Goal: Task Accomplishment & Management: Manage account settings

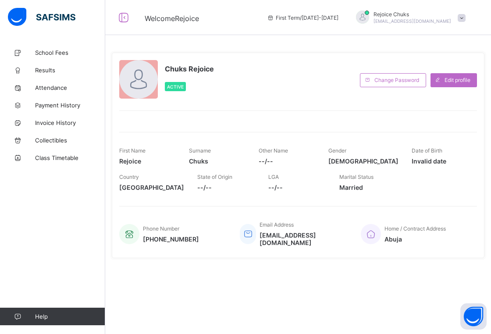
drag, startPoint x: 0, startPoint y: 0, endPoint x: 454, endPoint y: 14, distance: 454.3
click at [454, 14] on div "Rejoice Chuks chukwumarejoice9@gmail.com" at bounding box center [408, 18] width 123 height 14
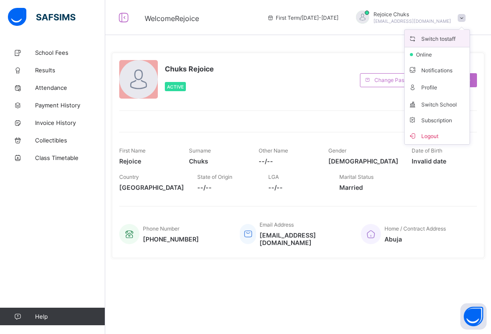
click at [437, 35] on span "Switch to staff" at bounding box center [437, 38] width 58 height 10
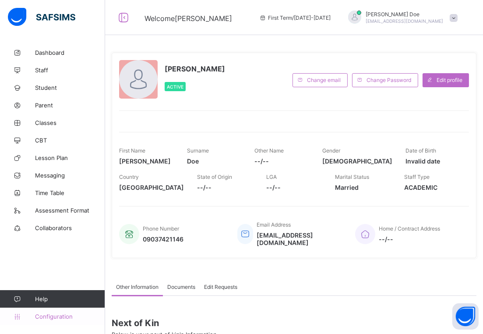
click at [64, 312] on link "Configuration" at bounding box center [52, 317] width 105 height 18
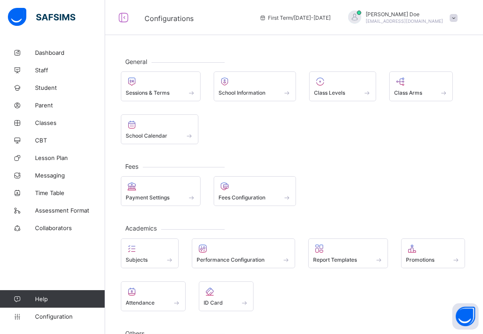
scroll to position [51, 0]
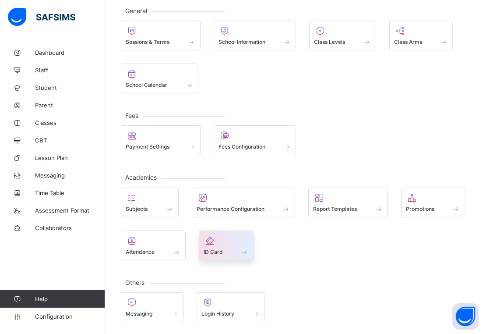
click at [229, 246] on span at bounding box center [227, 247] width 46 height 2
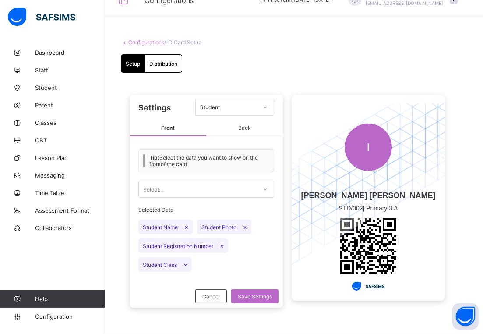
scroll to position [16, 0]
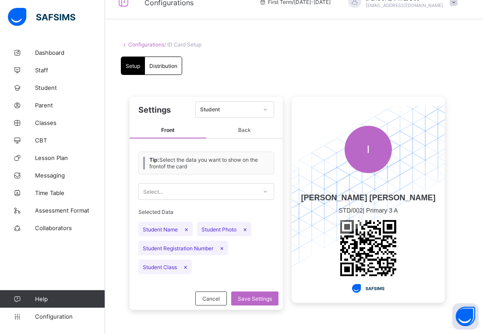
click at [253, 132] on span "Back" at bounding box center [244, 130] width 77 height 16
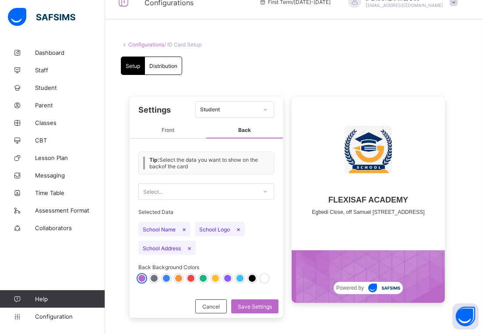
scroll to position [23, 0]
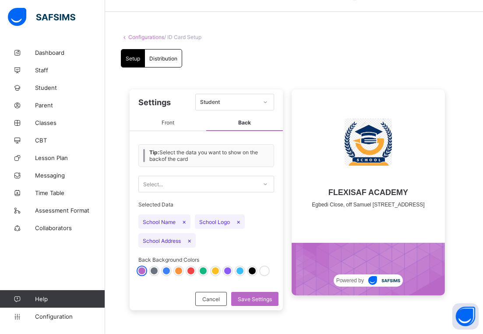
click at [168, 127] on span "Front" at bounding box center [168, 123] width 77 height 16
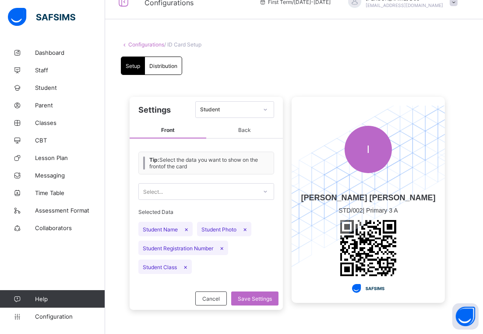
click at [188, 227] on span "×" at bounding box center [187, 228] width 4 height 7
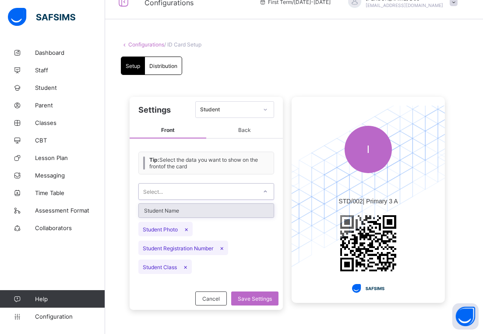
click at [186, 192] on div "Select..." at bounding box center [198, 191] width 118 height 12
click at [187, 207] on div "Student Name" at bounding box center [206, 211] width 135 height 14
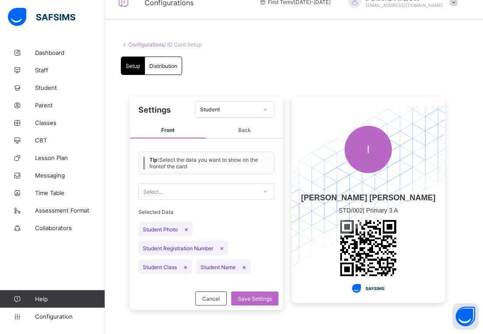
click at [185, 265] on span "×" at bounding box center [186, 266] width 4 height 7
click at [185, 265] on span "×" at bounding box center [187, 266] width 4 height 7
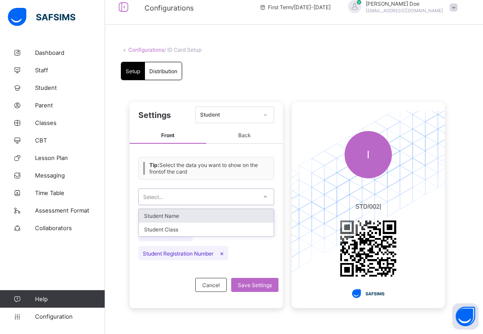
click at [198, 197] on div "Select..." at bounding box center [198, 197] width 118 height 12
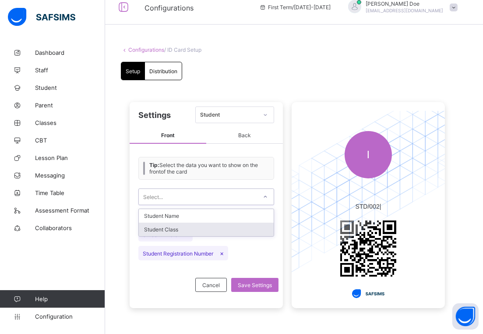
click at [198, 226] on div "Student Class" at bounding box center [206, 230] width 135 height 14
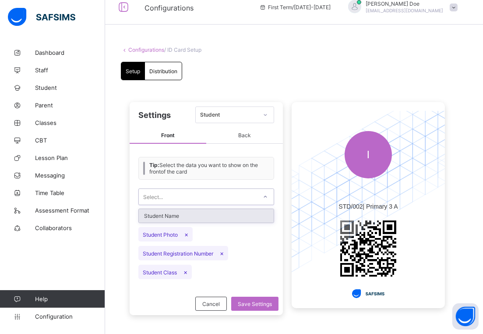
click at [209, 192] on div "Select..." at bounding box center [198, 197] width 118 height 12
click at [210, 210] on div "Student Name" at bounding box center [206, 216] width 135 height 14
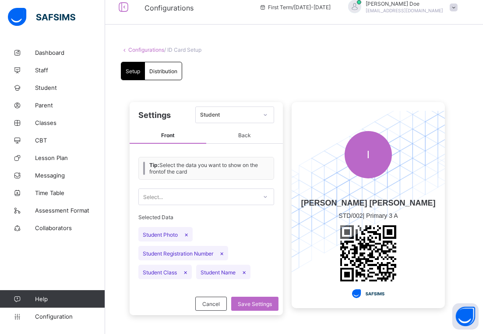
click at [250, 135] on span "Back" at bounding box center [244, 136] width 77 height 16
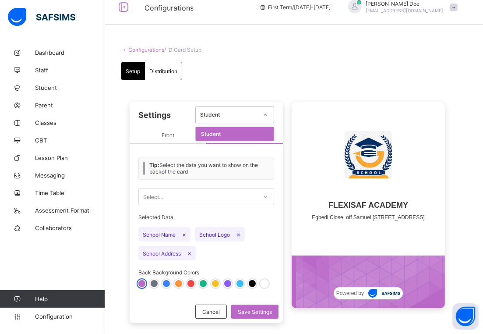
click at [256, 114] on div "Student" at bounding box center [229, 115] width 58 height 7
click at [182, 233] on span "×" at bounding box center [184, 234] width 4 height 7
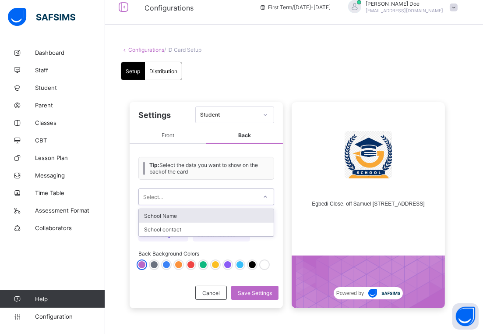
click at [193, 191] on div "Select..." at bounding box center [198, 197] width 118 height 12
click at [196, 211] on div "School Name" at bounding box center [206, 216] width 135 height 14
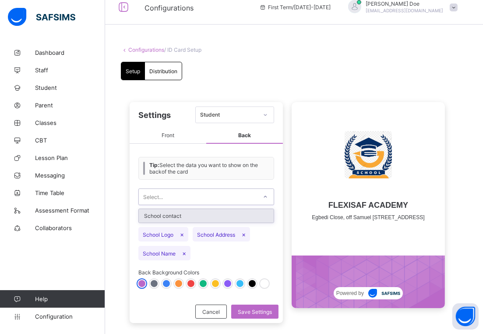
drag, startPoint x: 217, startPoint y: 195, endPoint x: 217, endPoint y: 212, distance: 16.2
click at [217, 205] on div "option School Name, selected. option School contact focused, 1 of 1. 1 result a…" at bounding box center [207, 196] width 136 height 17
click at [217, 212] on div "School contact" at bounding box center [206, 216] width 135 height 14
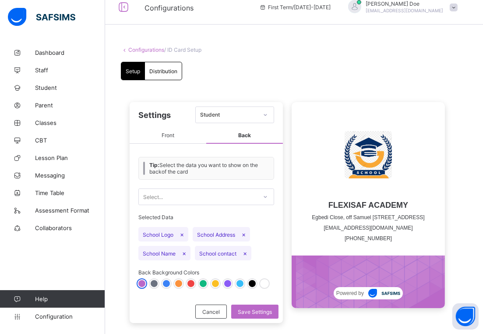
click at [245, 250] on span "×" at bounding box center [245, 252] width 4 height 7
click at [218, 280] on div at bounding box center [215, 283] width 7 height 7
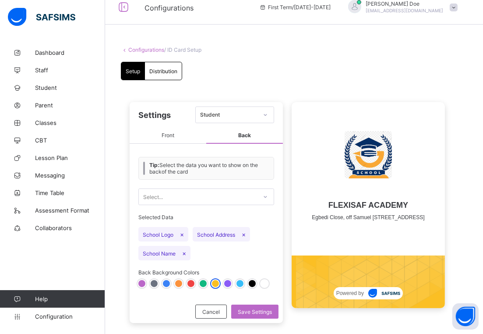
click at [239, 281] on div at bounding box center [240, 283] width 7 height 7
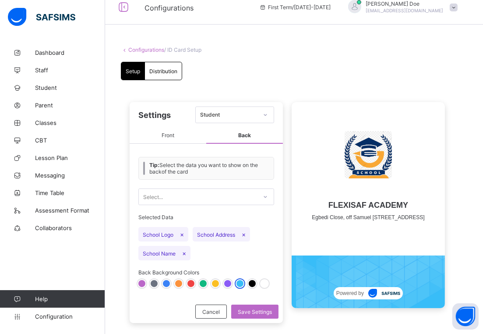
click at [252, 281] on div at bounding box center [252, 283] width 7 height 7
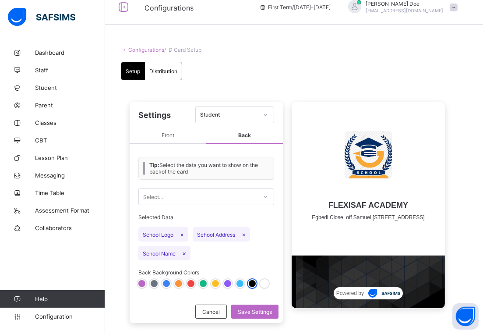
click at [168, 281] on div at bounding box center [166, 283] width 7 height 7
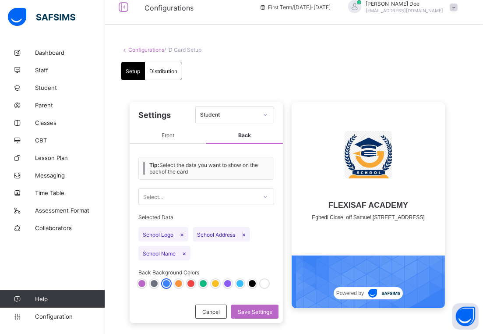
click at [178, 281] on div at bounding box center [178, 283] width 7 height 7
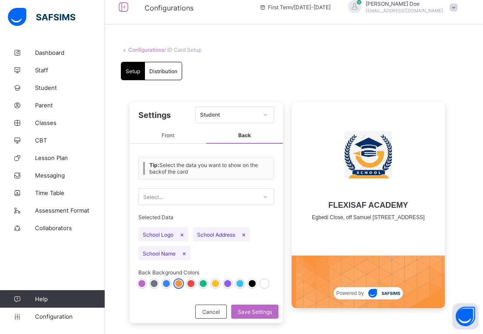
click at [163, 281] on div at bounding box center [166, 283] width 7 height 7
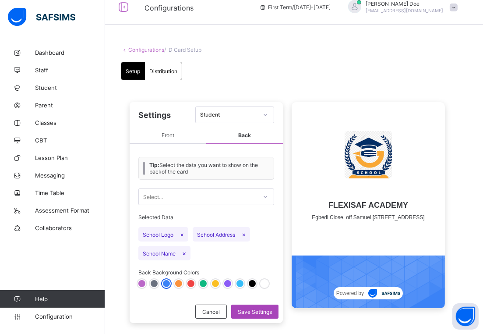
click at [252, 309] on span "Save Settings" at bounding box center [255, 312] width 34 height 7
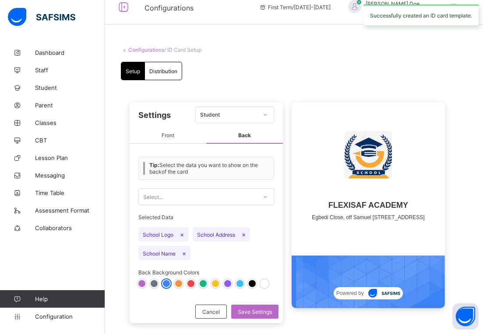
scroll to position [0, 0]
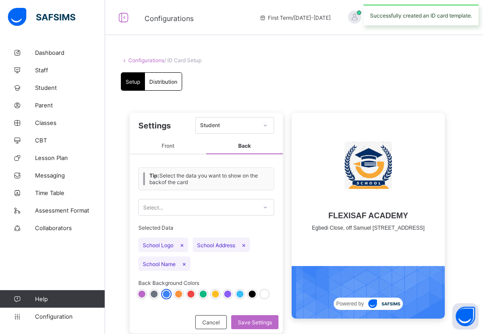
click at [161, 76] on div "Distribution" at bounding box center [163, 82] width 37 height 18
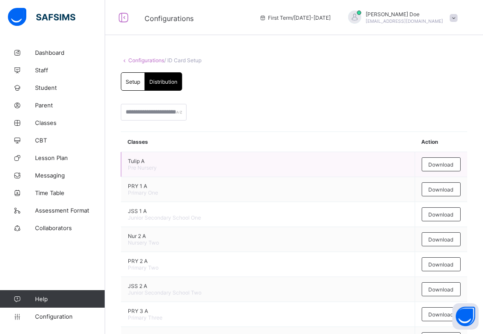
scroll to position [53, 0]
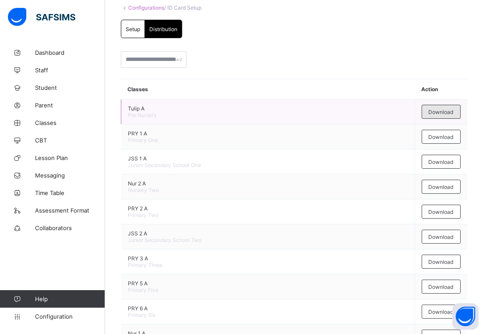
click at [447, 106] on div "Download" at bounding box center [441, 112] width 39 height 14
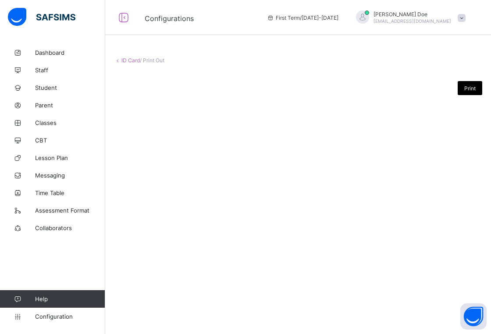
click at [466, 88] on span "Print" at bounding box center [469, 88] width 11 height 7
click at [129, 60] on link "ID Card" at bounding box center [130, 60] width 18 height 7
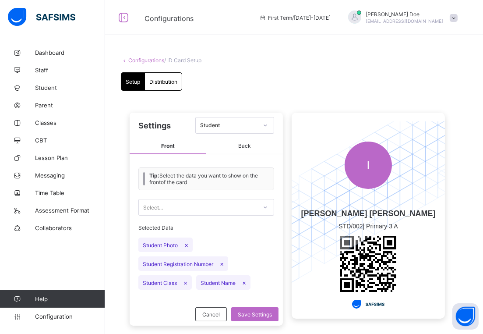
click at [161, 81] on span "Distribution" at bounding box center [163, 81] width 28 height 7
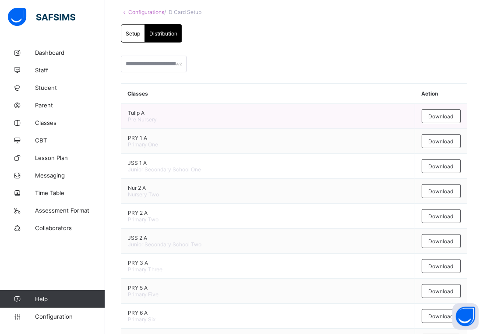
scroll to position [49, 0]
click at [444, 138] on span "Download" at bounding box center [441, 141] width 25 height 7
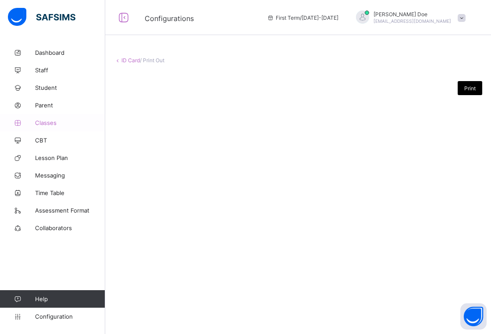
click at [48, 123] on span "Classes" at bounding box center [70, 122] width 70 height 7
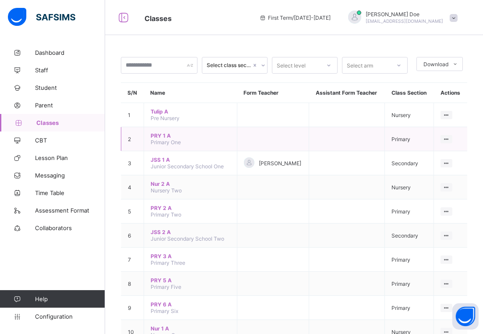
click at [158, 132] on span "PRY 1 A" at bounding box center [191, 135] width 80 height 7
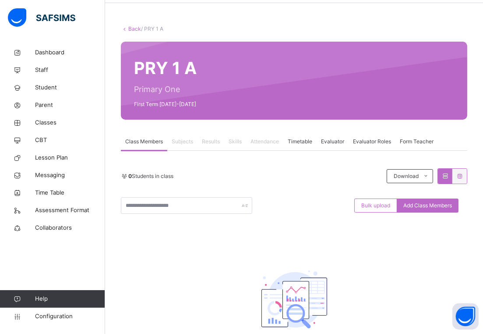
scroll to position [39, 0]
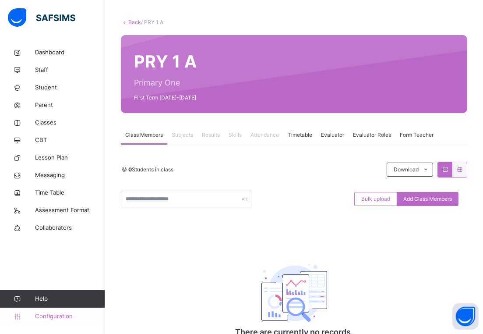
click at [56, 315] on span "Configuration" at bounding box center [70, 316] width 70 height 9
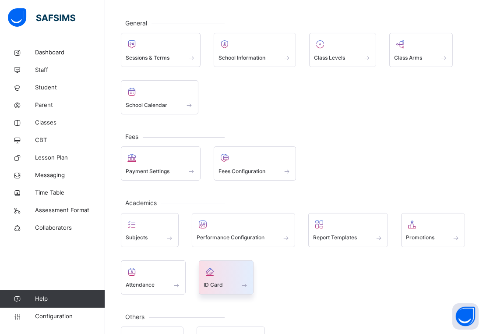
click at [231, 267] on div at bounding box center [227, 271] width 46 height 13
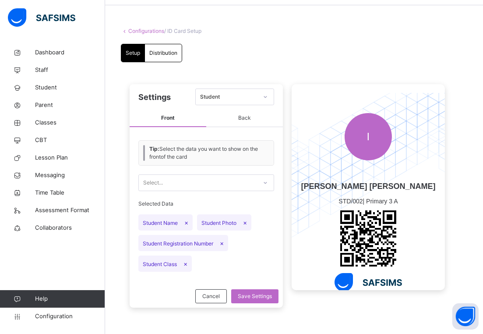
scroll to position [29, 0]
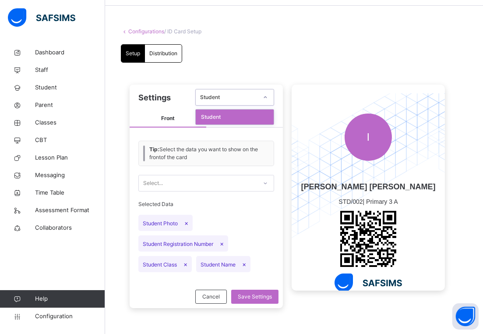
click at [229, 96] on div "Student" at bounding box center [229, 97] width 58 height 8
click at [176, 57] on div "Distribution" at bounding box center [163, 54] width 37 height 18
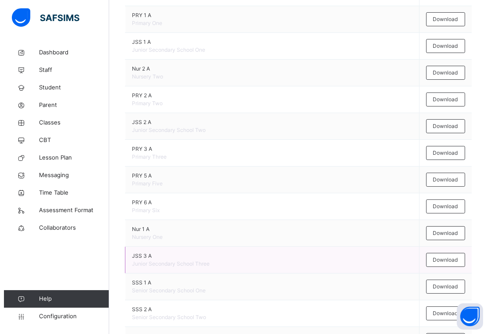
scroll to position [0, 0]
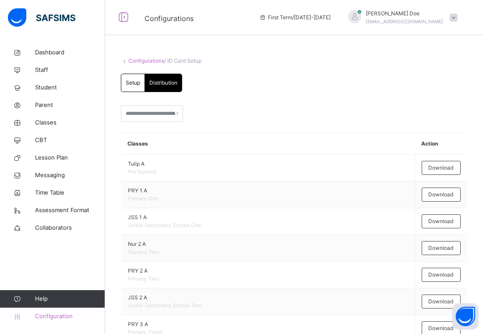
click at [46, 315] on span "Configuration" at bounding box center [70, 316] width 70 height 9
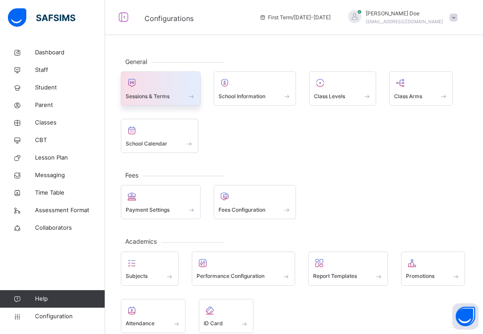
click at [161, 87] on div at bounding box center [161, 82] width 70 height 13
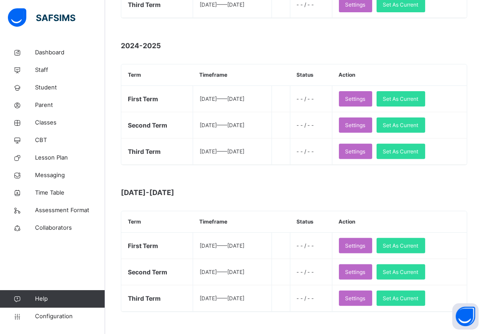
scroll to position [418, 0]
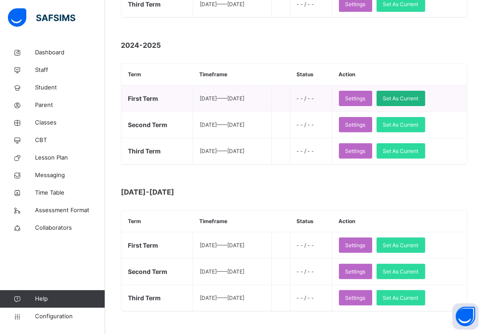
click at [419, 95] on span "Set As Current" at bounding box center [402, 99] width 36 height 8
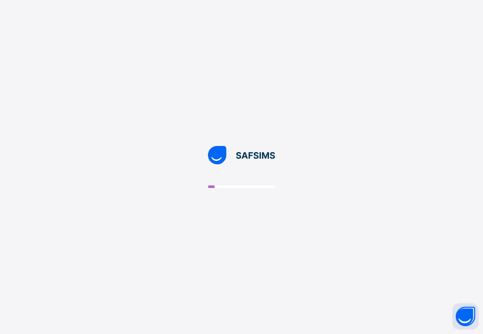
scroll to position [0, 0]
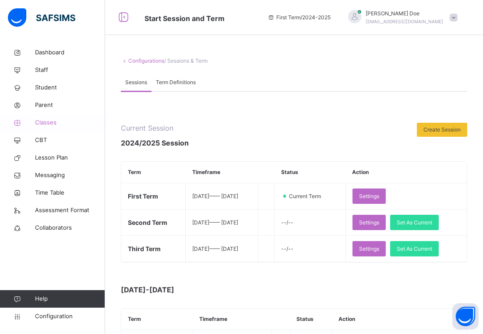
click at [44, 124] on span "Classes" at bounding box center [70, 122] width 70 height 9
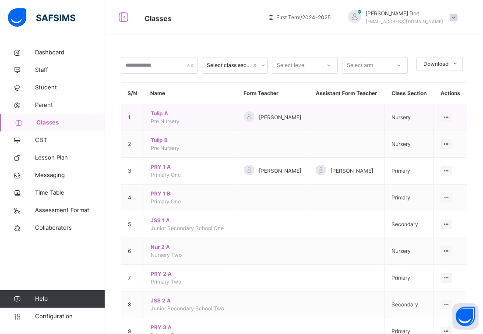
click at [159, 115] on span "Tulip A" at bounding box center [191, 114] width 80 height 8
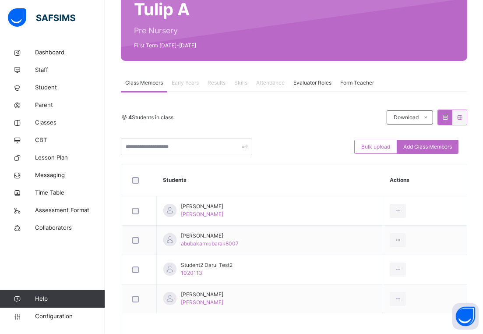
scroll to position [118, 0]
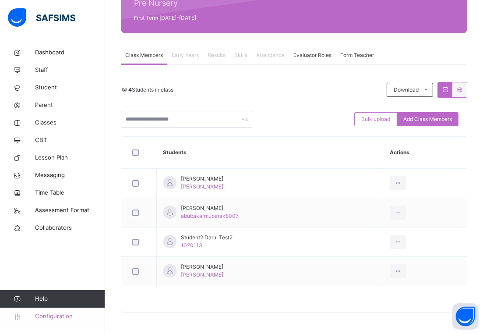
click at [49, 320] on span "Configuration" at bounding box center [70, 316] width 70 height 9
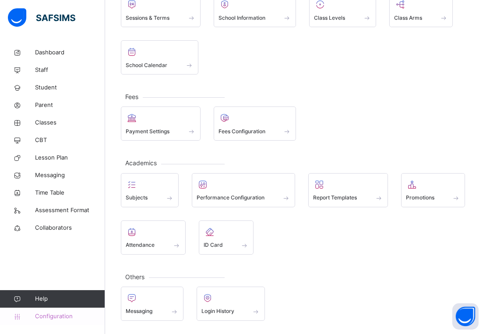
scroll to position [77, 0]
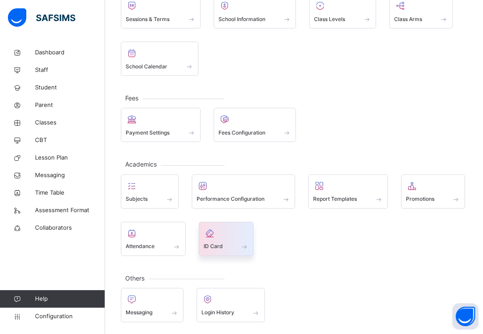
click at [226, 238] on div at bounding box center [227, 233] width 46 height 13
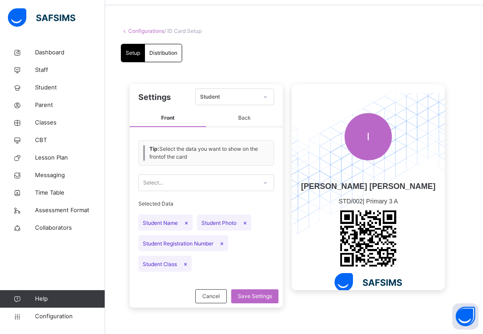
scroll to position [29, 0]
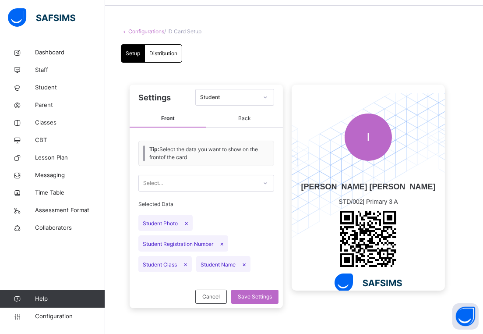
click at [187, 224] on span "×" at bounding box center [187, 222] width 4 height 7
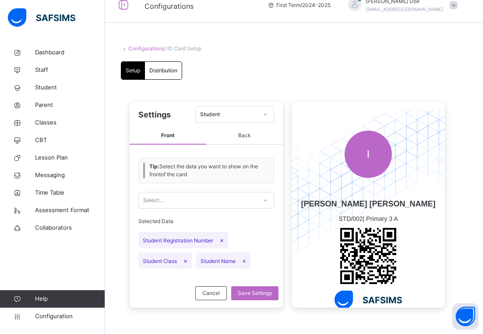
scroll to position [12, 0]
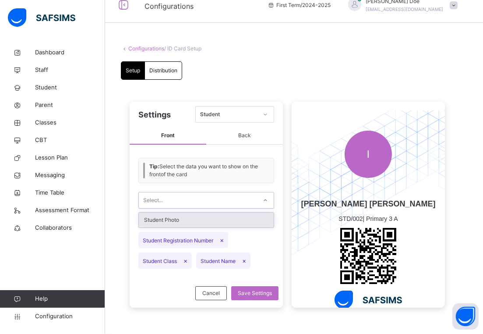
click at [188, 201] on div "Select..." at bounding box center [198, 201] width 118 height 14
click at [191, 215] on div "Student Photo" at bounding box center [206, 220] width 135 height 15
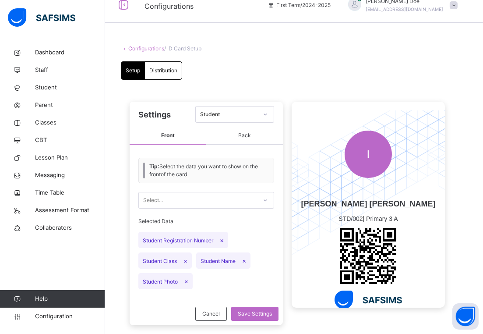
click at [242, 259] on span "Student Name ×" at bounding box center [223, 260] width 54 height 16
click at [245, 260] on span "×" at bounding box center [244, 260] width 4 height 7
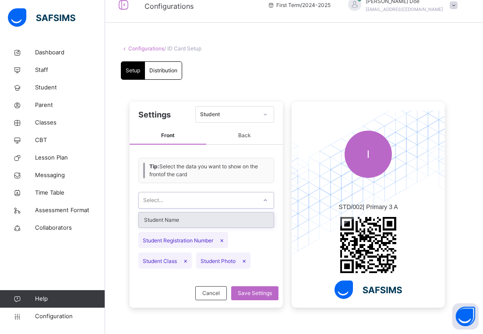
click at [199, 203] on div "Select..." at bounding box center [198, 201] width 118 height 14
click at [205, 218] on div "Student Name" at bounding box center [206, 220] width 135 height 15
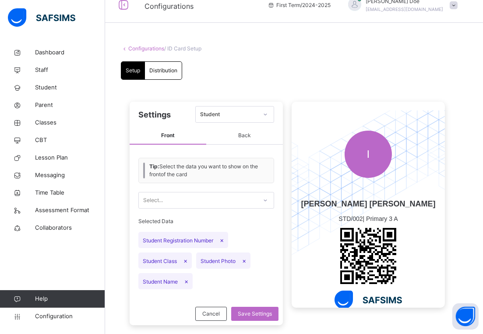
click at [231, 134] on span "Back" at bounding box center [244, 136] width 77 height 18
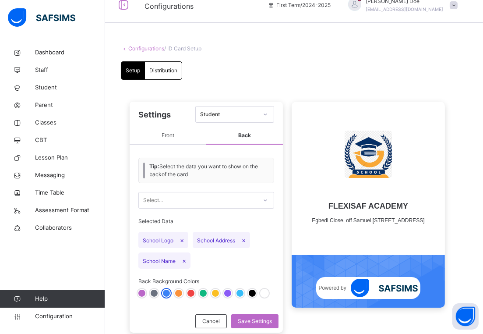
click at [160, 74] on span "Distribution" at bounding box center [163, 71] width 28 height 8
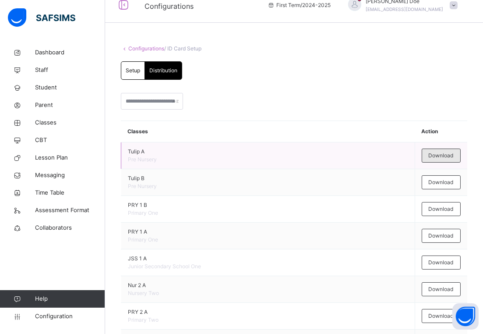
click at [439, 152] on span "Download" at bounding box center [441, 156] width 25 height 8
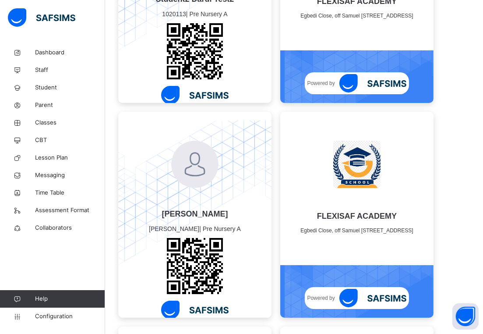
click at [249, 156] on img at bounding box center [194, 194] width 153 height 147
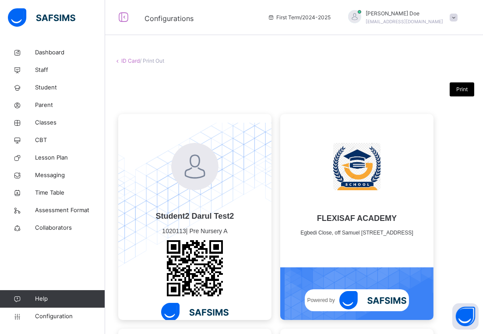
click at [468, 89] on span "Print" at bounding box center [462, 89] width 11 height 8
click at [130, 62] on link "ID Card" at bounding box center [130, 60] width 18 height 7
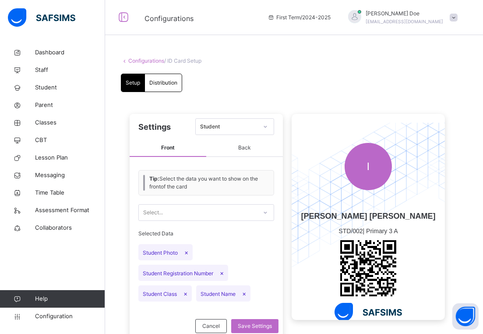
click at [168, 81] on span "Distribution" at bounding box center [163, 83] width 28 height 8
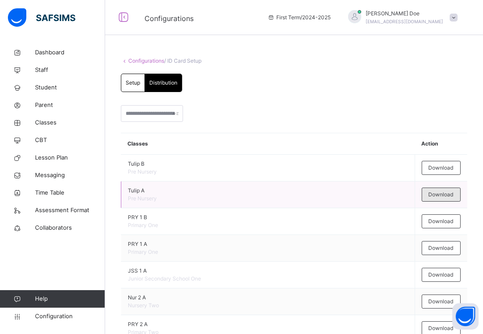
click at [439, 195] on span "Download" at bounding box center [441, 195] width 25 height 8
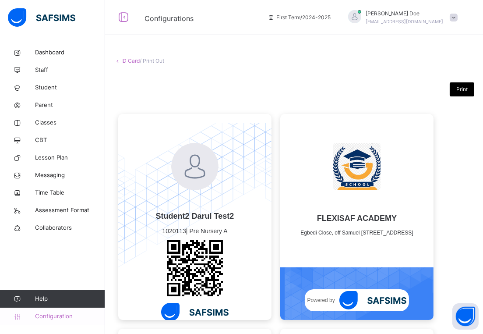
click at [52, 312] on span "Configuration" at bounding box center [70, 316] width 70 height 9
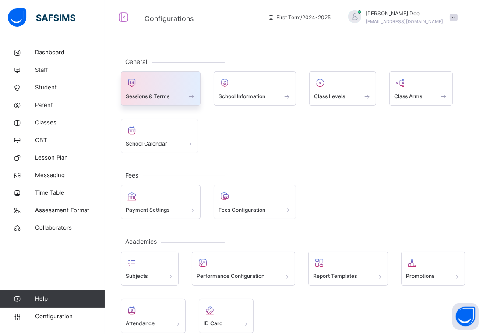
click at [189, 89] on span at bounding box center [161, 90] width 70 height 2
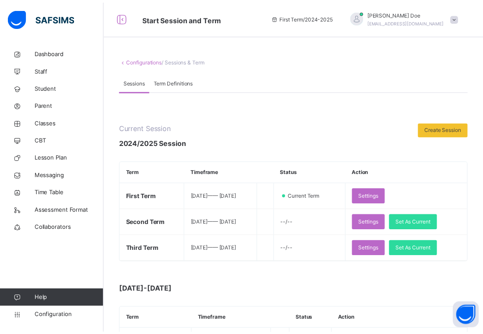
scroll to position [350, 0]
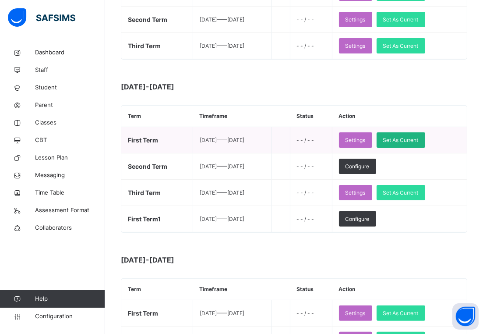
click at [419, 144] on div "Set As Current" at bounding box center [401, 139] width 49 height 15
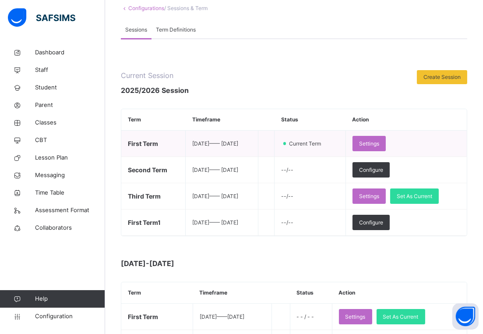
scroll to position [57, 0]
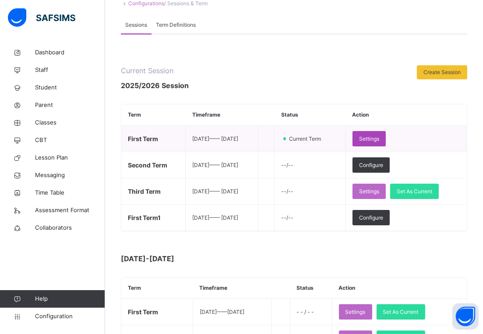
click at [380, 139] on span "Settings" at bounding box center [369, 139] width 20 height 8
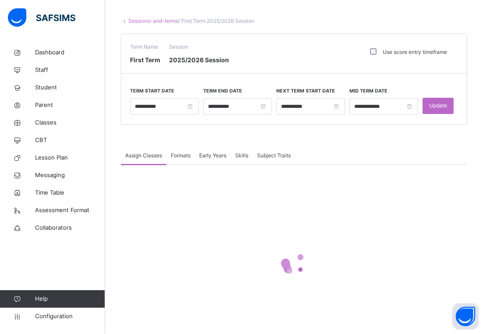
scroll to position [57, 0]
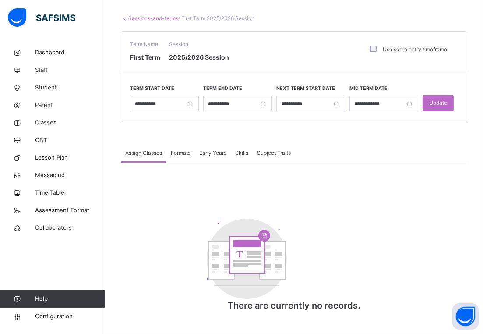
click at [188, 142] on span at bounding box center [294, 133] width 347 height 22
click at [189, 112] on input "**********" at bounding box center [164, 104] width 69 height 17
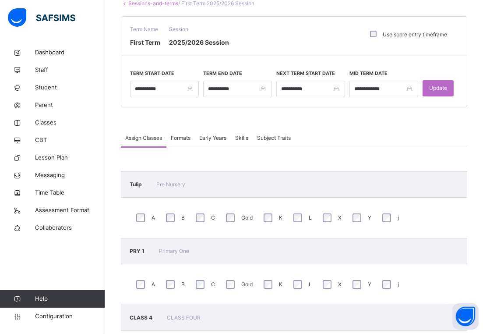
click at [192, 97] on input "**********" at bounding box center [192, 92] width 119 height 10
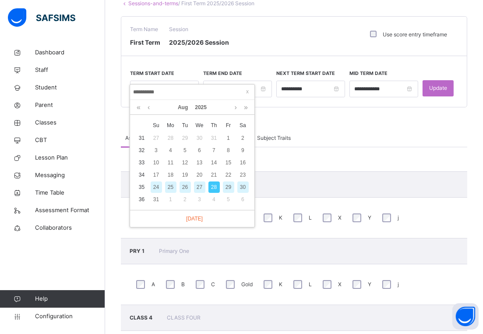
scroll to position [0, 0]
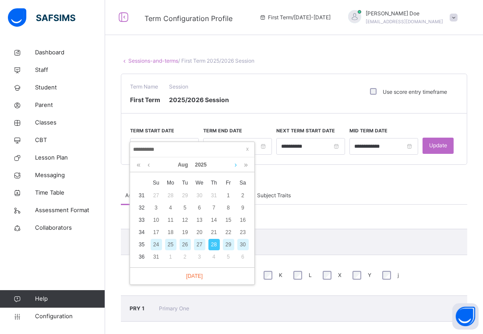
click at [235, 162] on link at bounding box center [236, 164] width 7 height 15
click at [167, 199] on div "1" at bounding box center [170, 195] width 11 height 11
type input "**********"
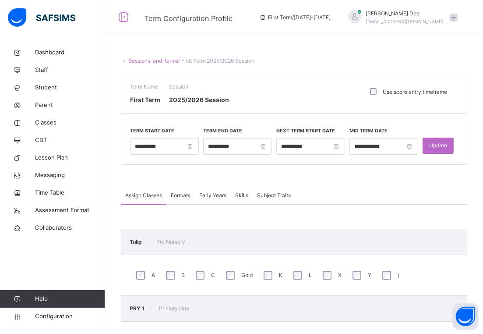
click at [171, 142] on tbody "36 31 1 2 3 4 5 6 37 7 8 9 10 11 12 13 38 14 15 16 17 18 19 20 39 21 22 23 24 2…" at bounding box center [193, 142] width 116 height 0
click at [266, 147] on input "**********" at bounding box center [237, 146] width 69 height 17
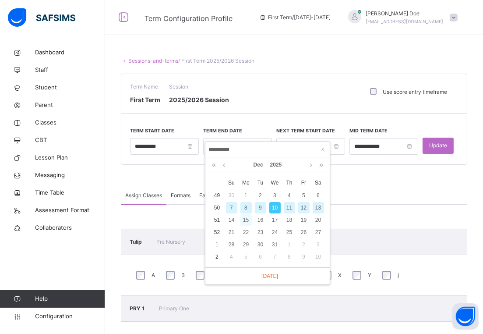
click at [245, 220] on div "15" at bounding box center [246, 219] width 11 height 11
type input "**********"
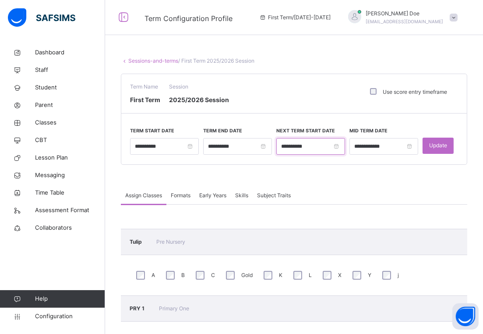
click at [341, 142] on input "**********" at bounding box center [311, 146] width 69 height 17
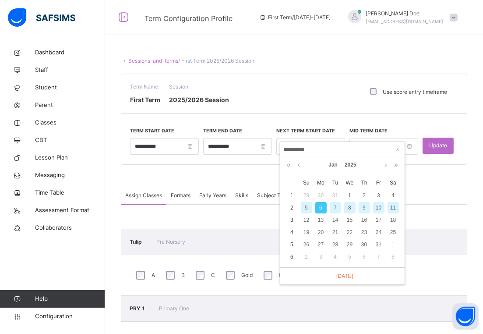
click at [320, 207] on div "6" at bounding box center [321, 207] width 11 height 11
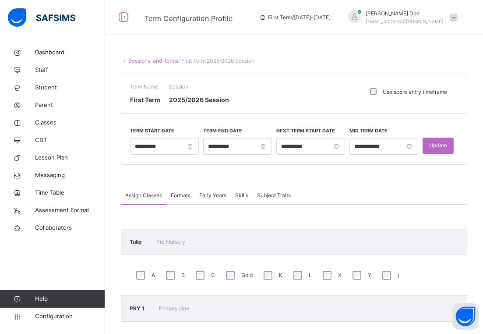
click at [441, 146] on span "Update" at bounding box center [439, 146] width 18 height 8
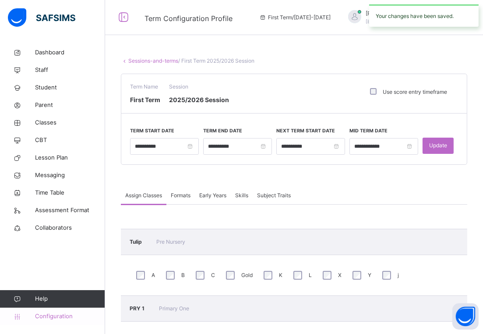
click at [62, 313] on span "Configuration" at bounding box center [70, 316] width 70 height 9
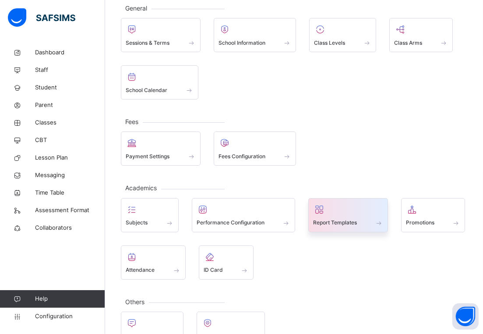
scroll to position [56, 0]
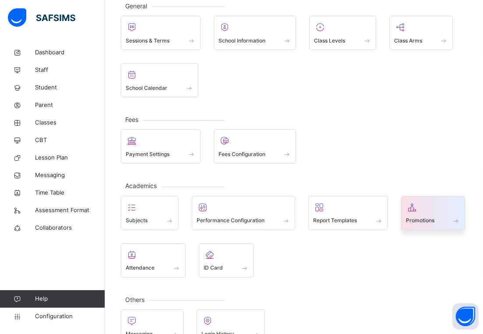
click at [437, 210] on div at bounding box center [433, 207] width 55 height 13
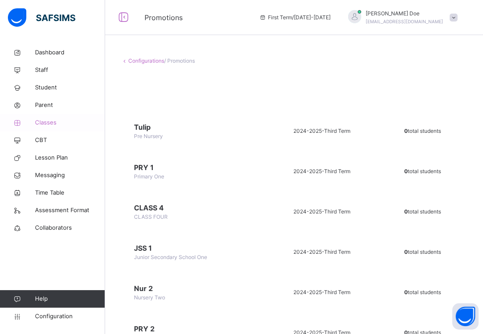
click at [48, 125] on span "Classes" at bounding box center [70, 122] width 70 height 9
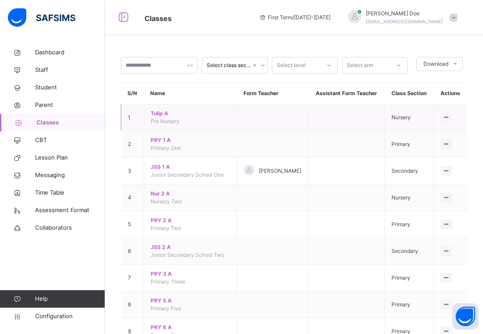
click at [154, 114] on span "Tulip A" at bounding box center [191, 114] width 80 height 8
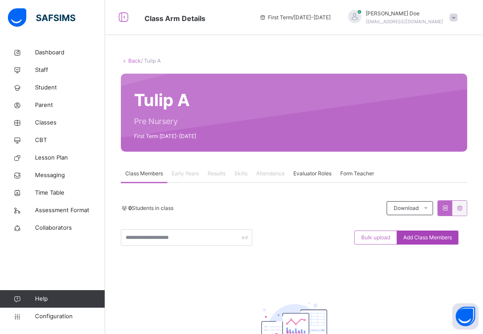
click at [440, 242] on div "Add Class Members" at bounding box center [428, 238] width 62 height 14
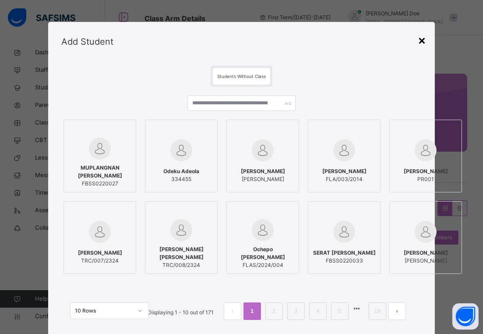
click at [426, 38] on div "×" at bounding box center [422, 40] width 8 height 18
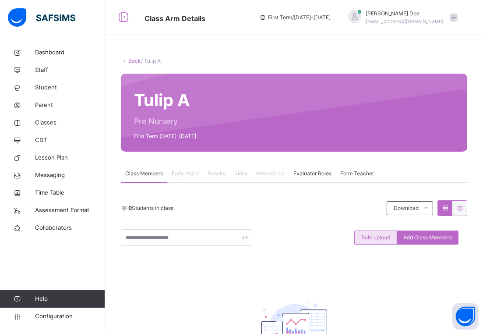
click at [378, 238] on span "Bulk upload" at bounding box center [376, 238] width 29 height 8
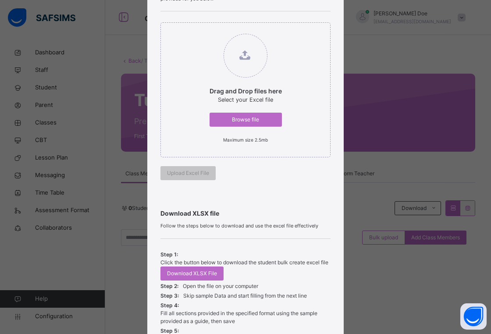
scroll to position [97, 0]
click at [249, 117] on span "Browse file" at bounding box center [245, 119] width 59 height 8
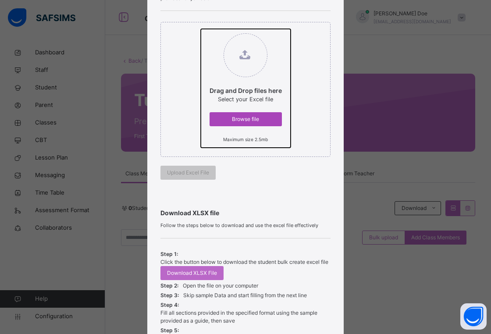
click at [201, 29] on input "Drag and Drop files here Select your Excel file Browse file Maximum size 2.5mb" at bounding box center [201, 29] width 0 height 0
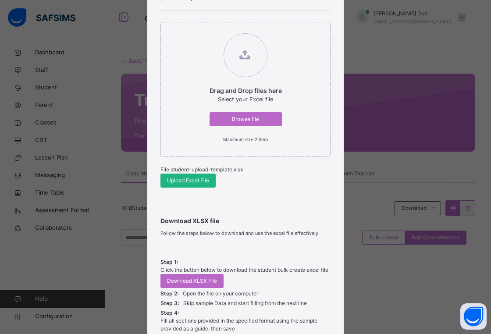
click at [187, 177] on span "Upload Excel File" at bounding box center [188, 181] width 42 height 8
click at [248, 122] on span "Browse file" at bounding box center [245, 119] width 59 height 8
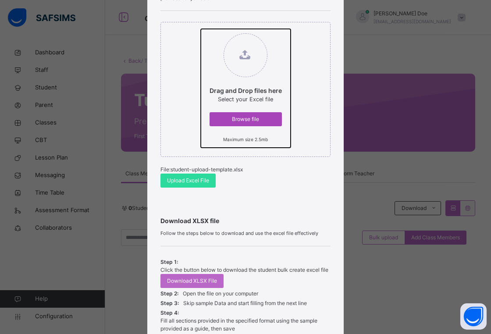
click at [201, 29] on input "Drag and Drop files here Select your Excel file Browse file Maximum size 2.5mb" at bounding box center [201, 29] width 0 height 0
type input "**********"
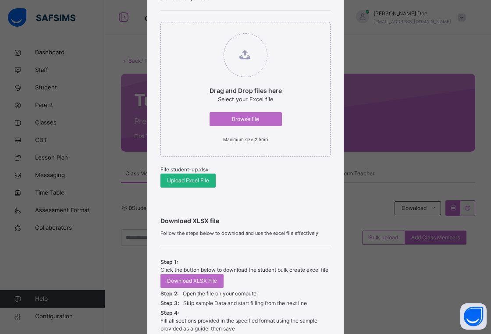
click at [195, 177] on span "Upload Excel File" at bounding box center [188, 181] width 42 height 8
click at [194, 182] on span "Upload Excel File" at bounding box center [188, 181] width 42 height 8
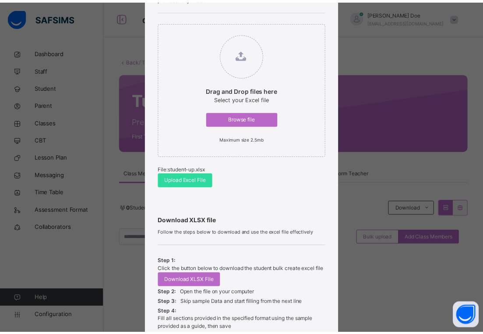
scroll to position [217, 0]
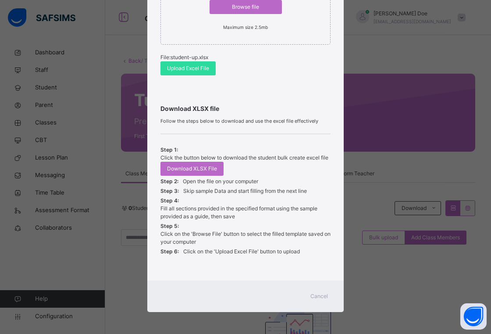
click at [316, 295] on span "Cancel" at bounding box center [319, 296] width 18 height 8
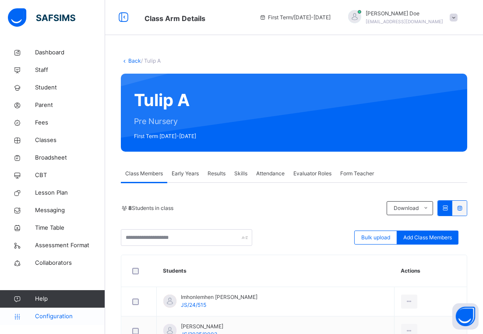
click at [56, 315] on span "Configuration" at bounding box center [70, 316] width 70 height 9
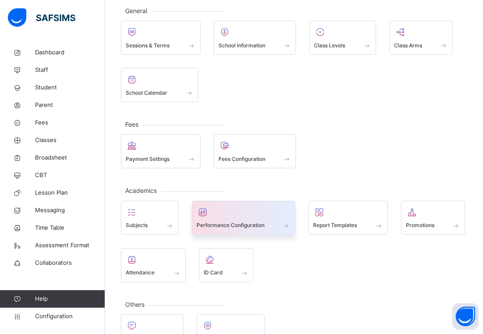
scroll to position [54, 0]
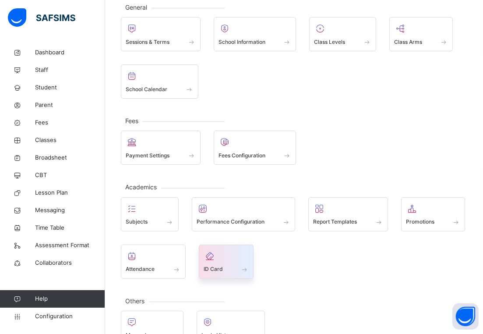
click at [238, 258] on div at bounding box center [227, 255] width 46 height 13
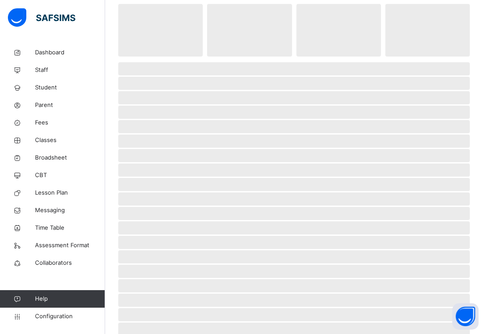
scroll to position [29, 0]
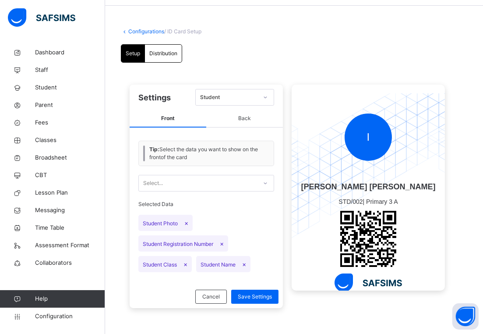
click at [169, 57] on div "Distribution" at bounding box center [163, 54] width 37 height 18
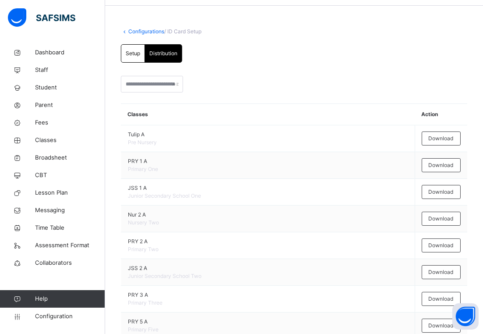
scroll to position [54, 0]
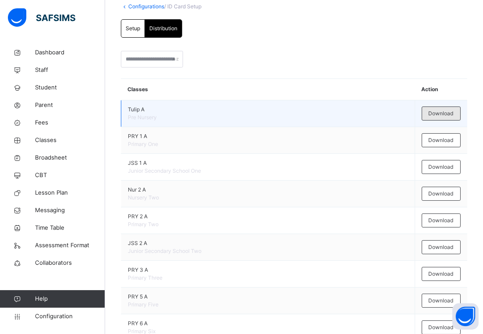
click at [443, 114] on span "Download" at bounding box center [441, 114] width 25 height 8
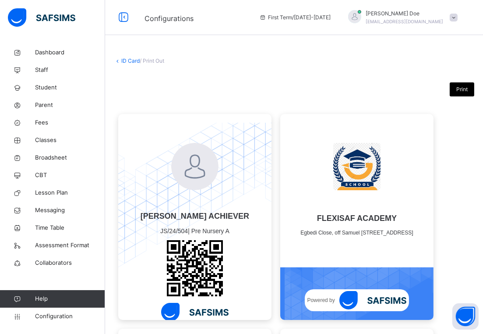
scroll to position [27, 0]
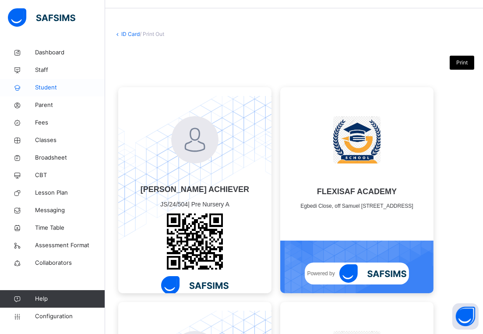
click at [41, 87] on span "Student" at bounding box center [70, 87] width 70 height 9
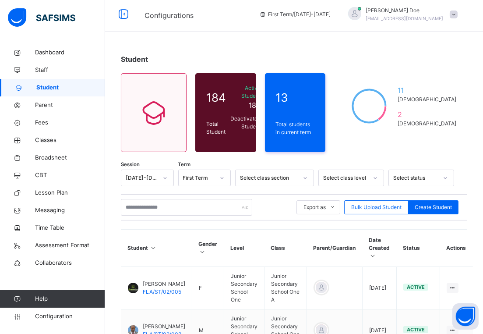
scroll to position [2, 0]
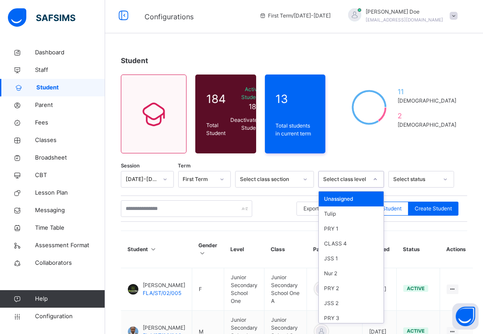
click at [362, 177] on div "Select class level" at bounding box center [345, 179] width 45 height 8
click at [358, 217] on div "Tulip" at bounding box center [351, 213] width 65 height 15
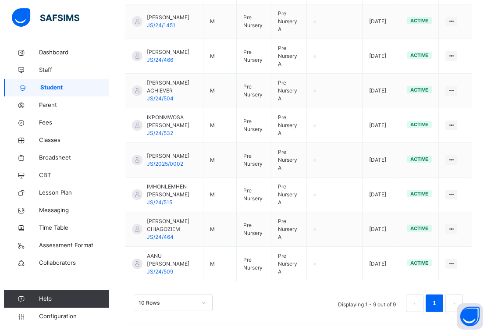
scroll to position [0, 0]
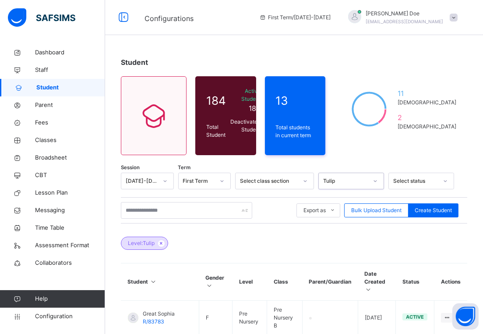
click at [458, 18] on span at bounding box center [454, 18] width 8 height 8
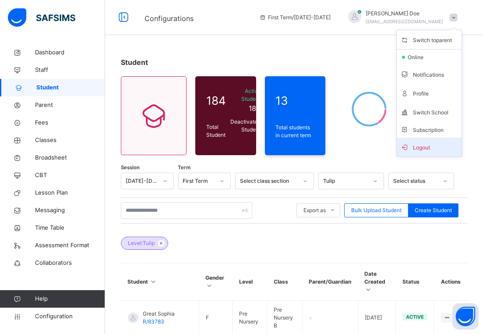
click at [432, 146] on span "Logout" at bounding box center [430, 147] width 58 height 12
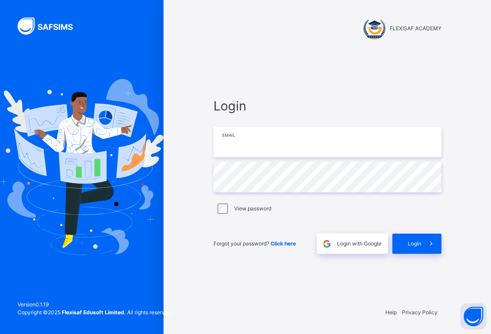
type input "**********"
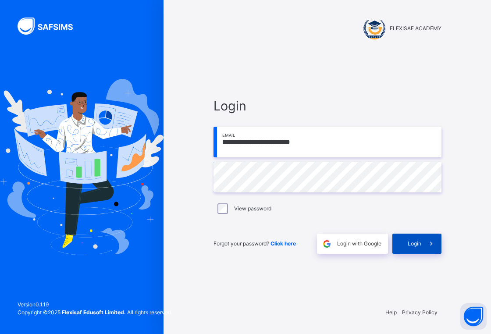
click at [408, 243] on span "Login" at bounding box center [415, 244] width 14 height 8
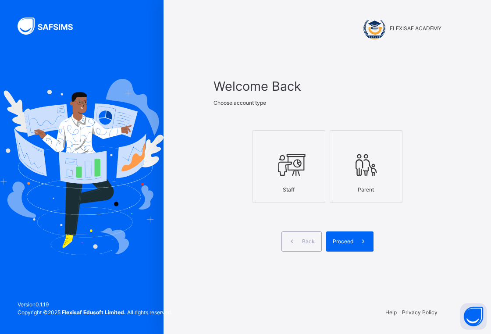
click at [291, 199] on label "Staff" at bounding box center [288, 166] width 73 height 73
click at [359, 242] on icon at bounding box center [363, 242] width 9 height 10
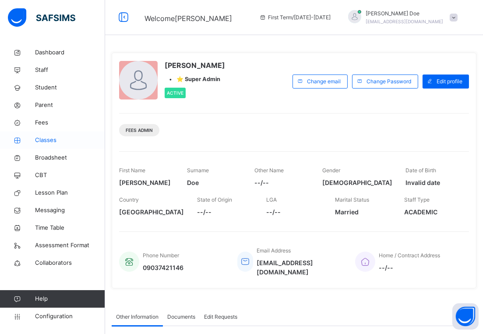
click at [53, 141] on span "Classes" at bounding box center [70, 140] width 70 height 9
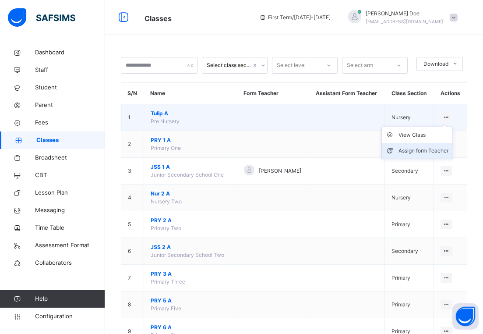
click at [433, 150] on div "Assign form Teacher" at bounding box center [424, 150] width 50 height 9
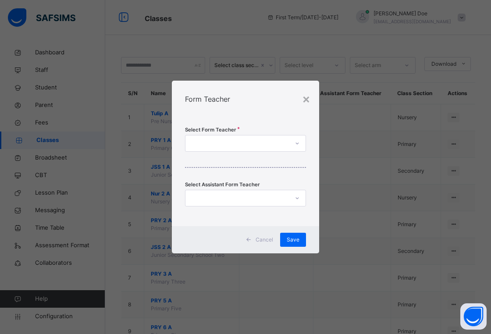
click at [217, 145] on div at bounding box center [236, 144] width 103 height 14
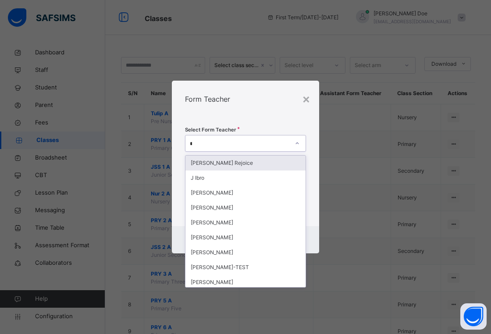
type input "**"
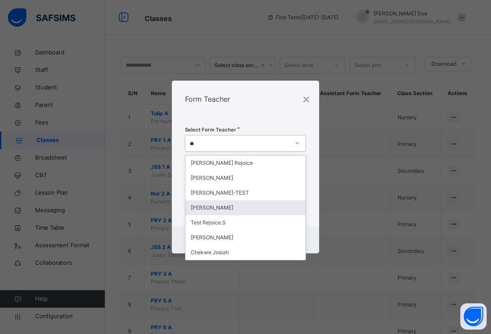
click at [222, 210] on div "[PERSON_NAME]" at bounding box center [245, 207] width 120 height 15
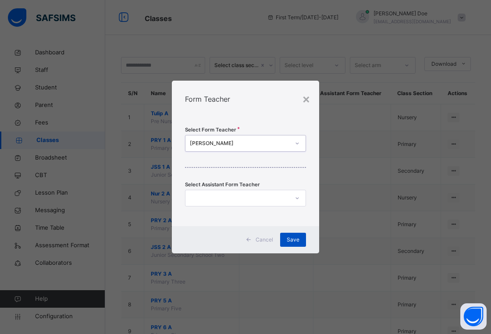
click at [290, 236] on span "Save" at bounding box center [293, 240] width 13 height 8
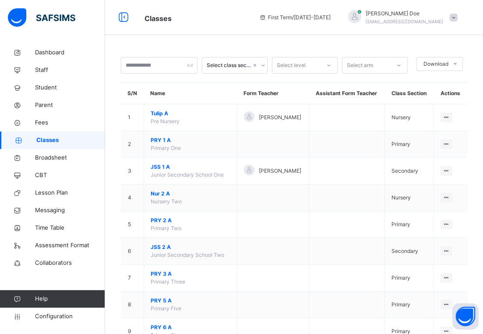
click at [462, 12] on div "John Doe chukwumarejoice9@gmail.com" at bounding box center [401, 18] width 123 height 16
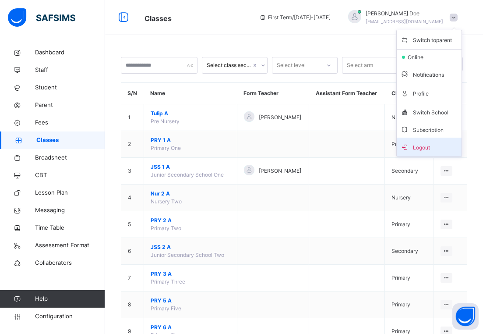
click at [443, 142] on span "Logout" at bounding box center [430, 147] width 58 height 12
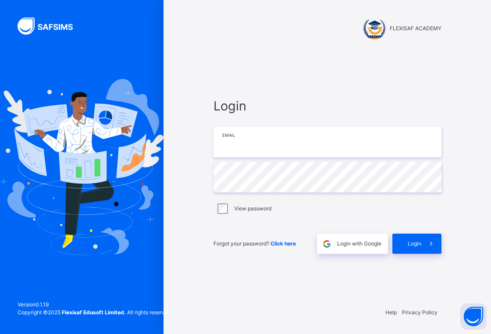
type input "**********"
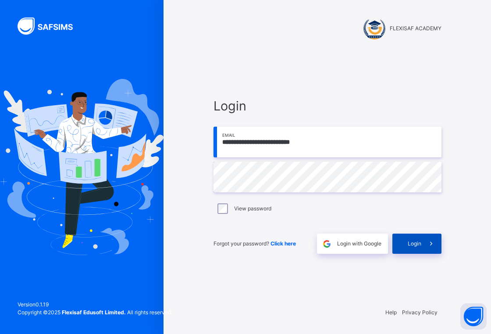
click at [432, 240] on icon at bounding box center [431, 244] width 9 height 10
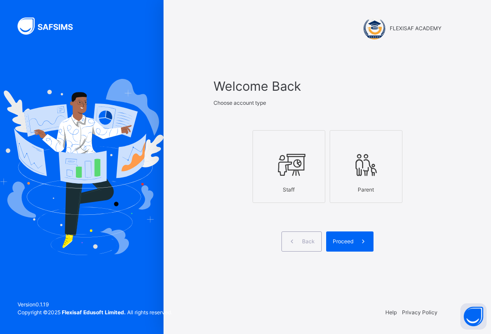
click at [313, 178] on div at bounding box center [288, 164] width 63 height 33
click at [348, 245] on span "Proceed" at bounding box center [343, 242] width 21 height 8
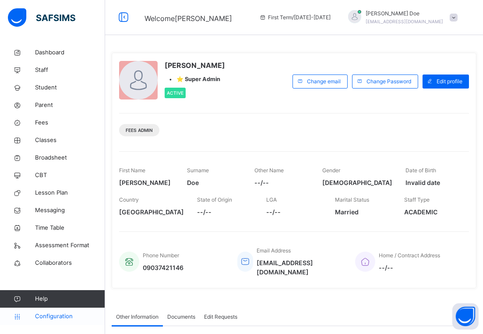
click at [53, 317] on span "Configuration" at bounding box center [70, 316] width 70 height 9
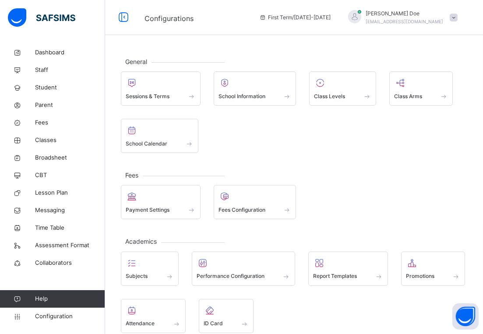
scroll to position [77, 0]
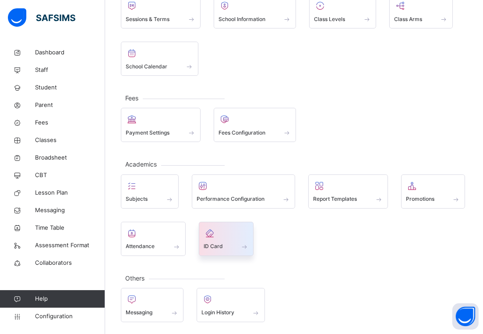
click at [233, 240] on span at bounding box center [227, 241] width 46 height 2
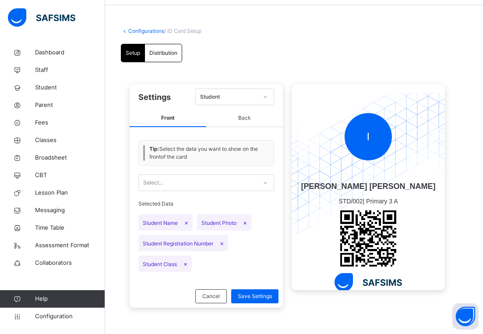
scroll to position [29, 0]
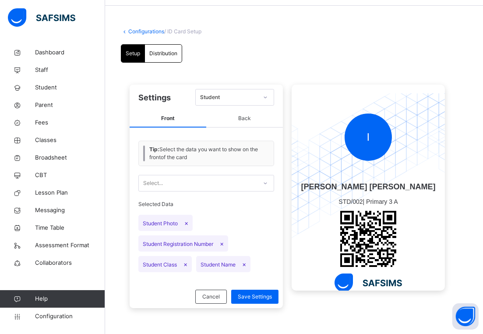
click at [154, 50] on span "Distribution" at bounding box center [163, 54] width 28 height 8
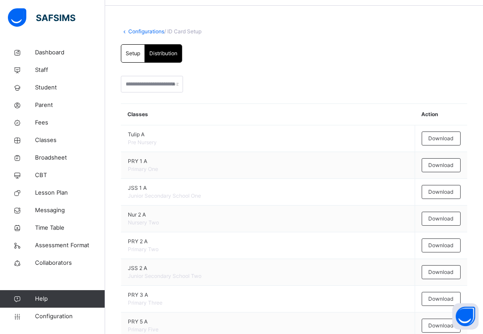
scroll to position [77, 0]
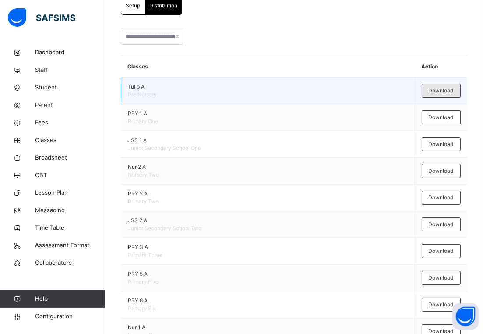
click at [454, 90] on span "Download" at bounding box center [441, 91] width 25 height 8
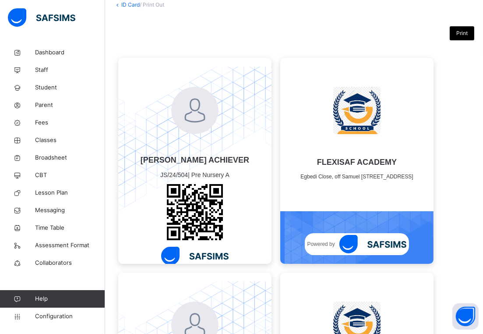
scroll to position [57, 0]
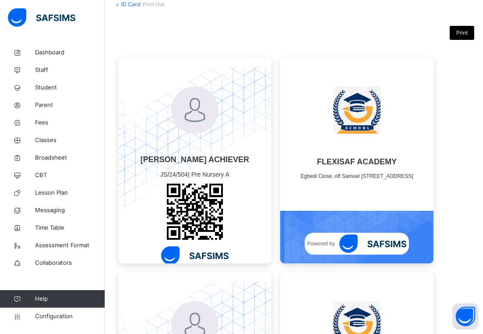
click at [462, 37] on div "Print" at bounding box center [462, 33] width 25 height 14
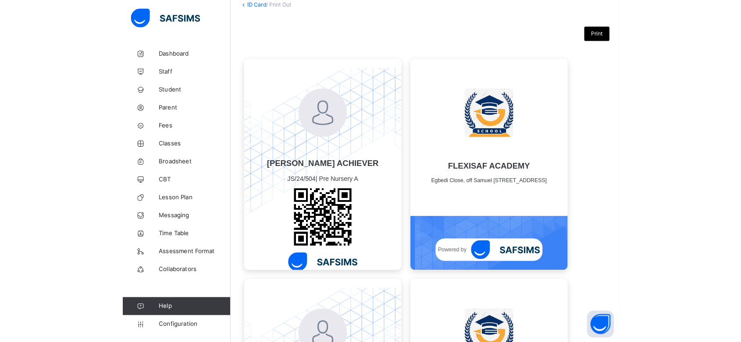
scroll to position [0, 0]
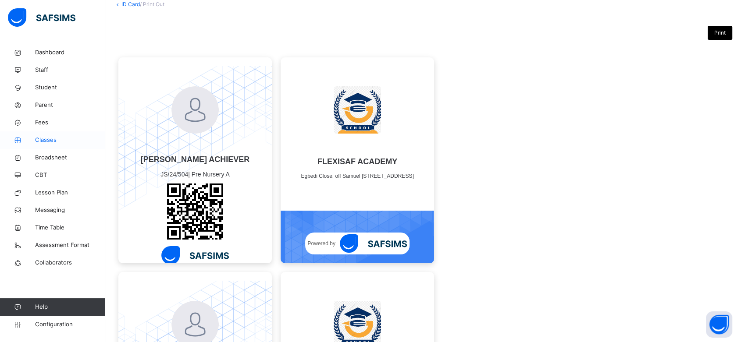
click at [50, 141] on span "Classes" at bounding box center [70, 140] width 70 height 9
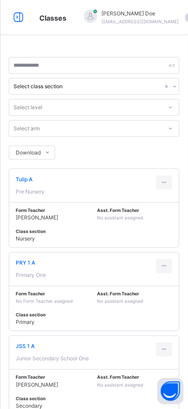
click at [15, 14] on icon at bounding box center [18, 18] width 15 height 16
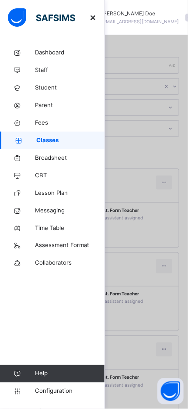
click at [47, 334] on span "Configuration" at bounding box center [70, 391] width 70 height 9
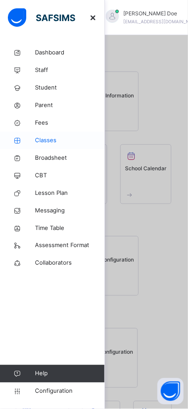
click at [146, 234] on div at bounding box center [94, 204] width 188 height 409
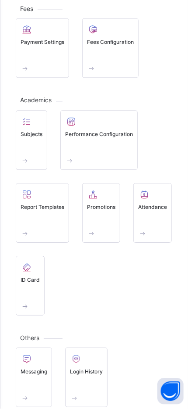
scroll to position [217, 0]
click at [30, 282] on span "ID Card" at bounding box center [30, 280] width 19 height 8
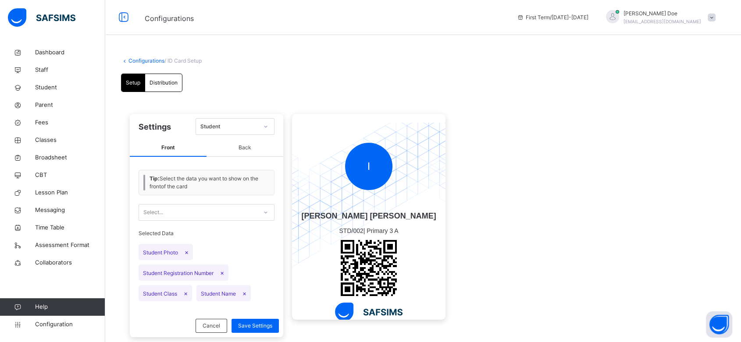
click at [161, 78] on div "Distribution" at bounding box center [163, 83] width 37 height 18
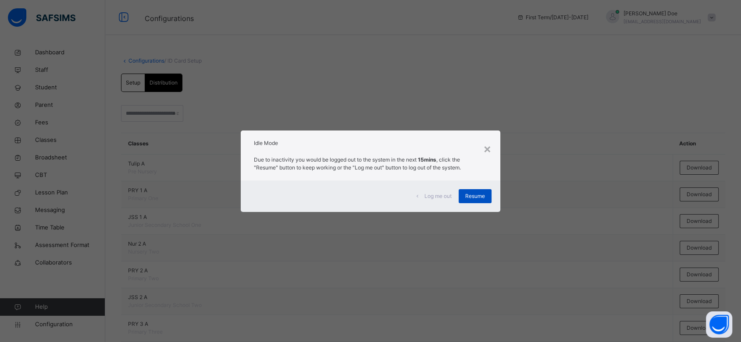
click at [467, 196] on span "Resume" at bounding box center [475, 196] width 20 height 8
click at [473, 195] on span "Resume" at bounding box center [475, 196] width 20 height 8
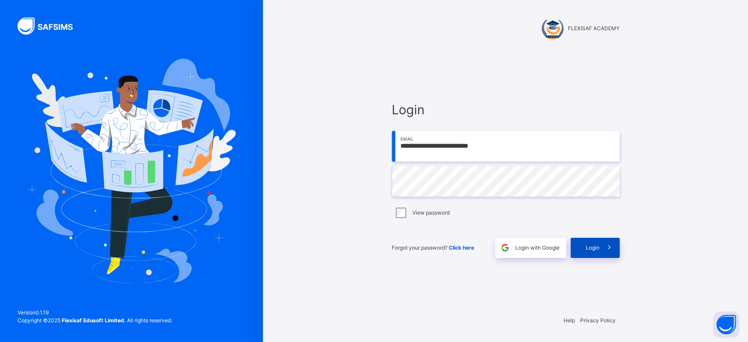
click at [483, 245] on span at bounding box center [610, 248] width 20 height 20
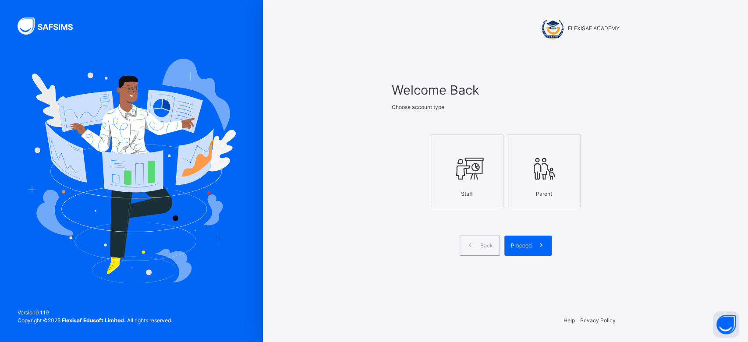
drag, startPoint x: 687, startPoint y: 7, endPoint x: 414, endPoint y: 150, distance: 309.0
click at [384, 56] on div "Welcome Back Choose account type Staff Parent Back Proceed" at bounding box center [505, 179] width 245 height 258
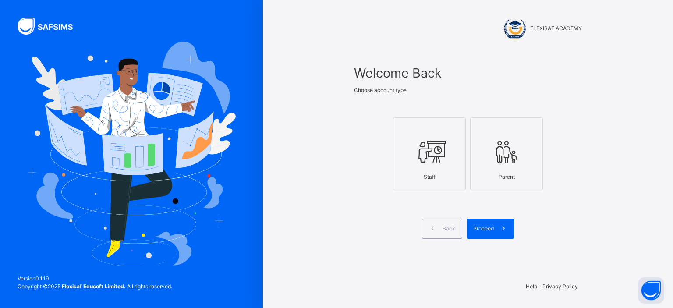
click at [414, 150] on div at bounding box center [429, 151] width 63 height 33
click at [482, 225] on span "Proceed" at bounding box center [483, 229] width 21 height 8
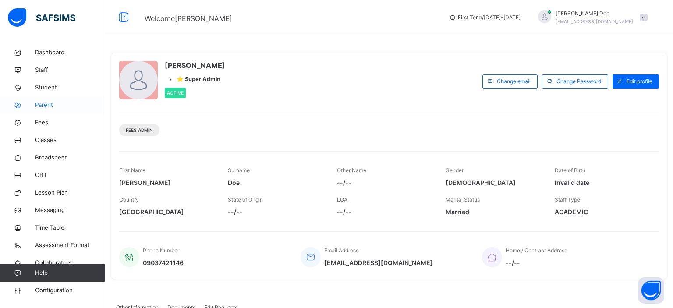
click at [39, 126] on span "Fees" at bounding box center [70, 122] width 70 height 9
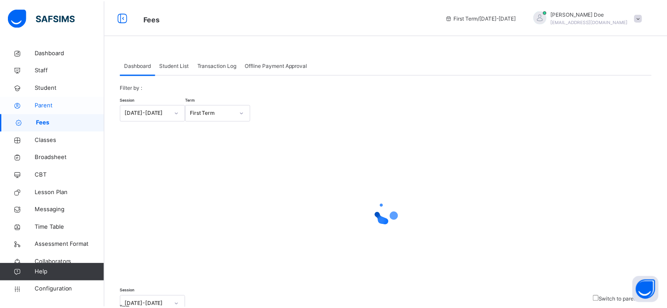
scroll to position [17, 0]
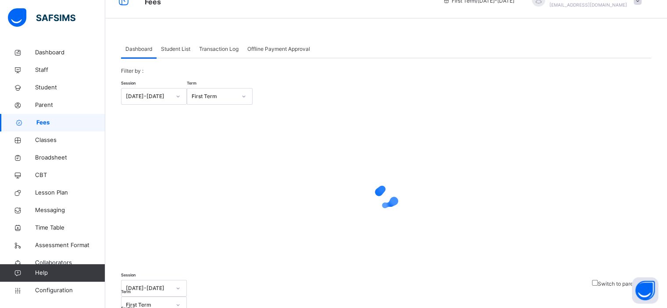
click at [172, 53] on div "Student List" at bounding box center [175, 49] width 38 height 18
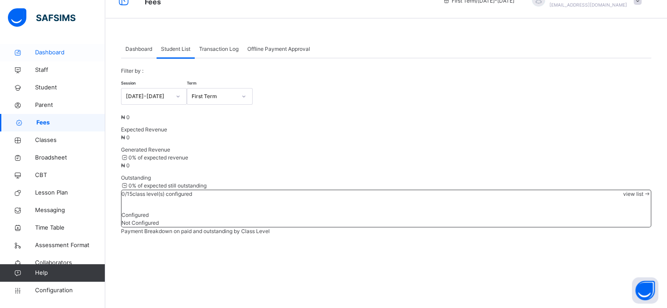
click at [60, 53] on span "Dashboard" at bounding box center [70, 52] width 70 height 9
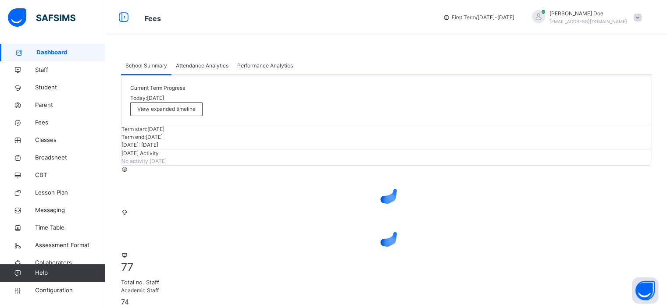
click at [195, 69] on span "Attendance Analytics" at bounding box center [202, 66] width 53 height 8
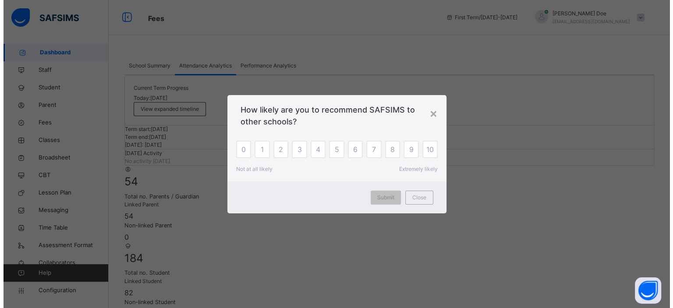
scroll to position [103, 0]
